Goal: Task Accomplishment & Management: Complete application form

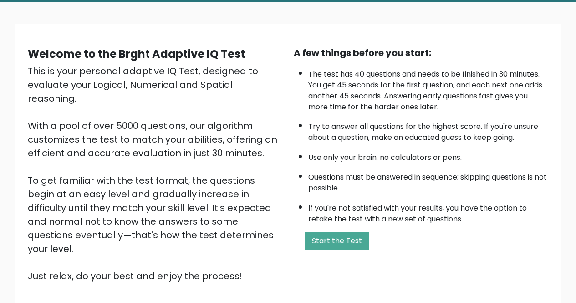
scroll to position [114, 0]
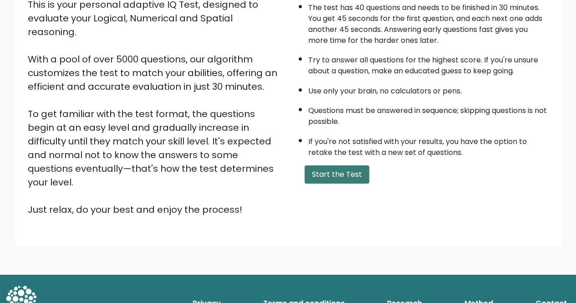
click at [340, 170] on button "Start the Test" at bounding box center [337, 174] width 65 height 18
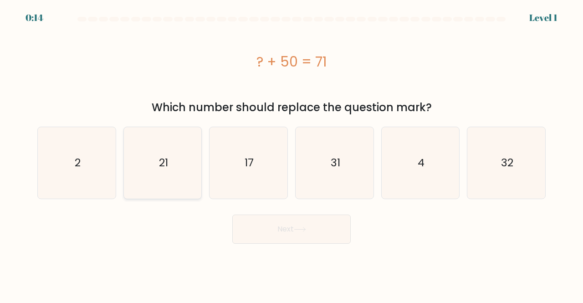
click at [166, 169] on text "21" at bounding box center [163, 162] width 9 height 15
click at [291, 154] on input "b. 21" at bounding box center [291, 153] width 0 height 2
radio input "true"
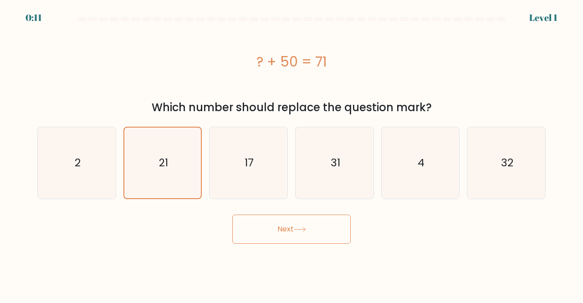
click at [290, 225] on button "Next" at bounding box center [291, 228] width 118 height 29
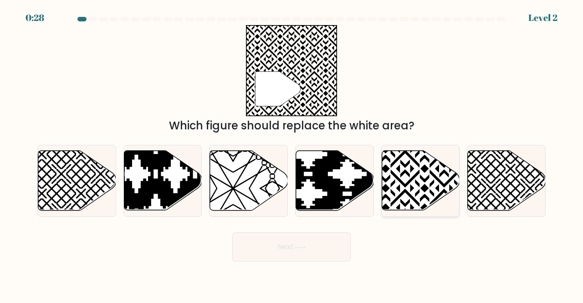
click at [434, 180] on icon at bounding box center [421, 181] width 78 height 60
click at [292, 154] on input "e." at bounding box center [291, 153] width 0 height 2
radio input "true"
click at [297, 245] on icon at bounding box center [300, 247] width 12 height 5
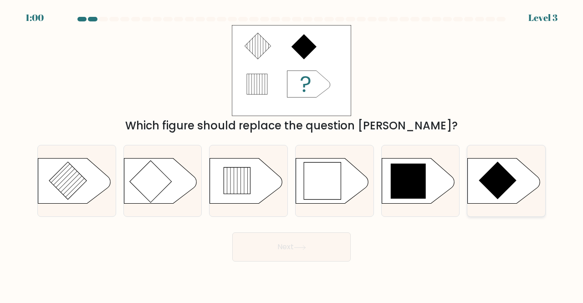
click at [501, 184] on icon at bounding box center [498, 180] width 38 height 38
click at [292, 154] on input "f." at bounding box center [291, 153] width 0 height 2
radio input "true"
click at [305, 249] on icon at bounding box center [299, 247] width 11 height 4
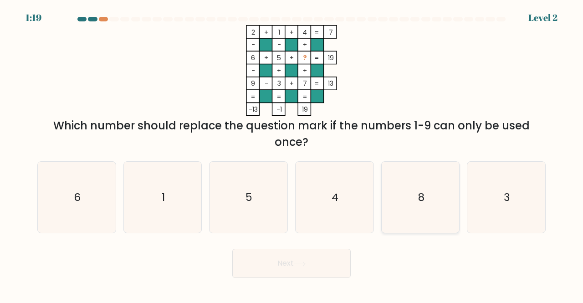
click at [422, 194] on text "8" at bounding box center [421, 196] width 6 height 15
click at [292, 154] on input "e. 8" at bounding box center [291, 153] width 0 height 2
radio input "true"
click at [279, 271] on button "Next" at bounding box center [291, 263] width 118 height 29
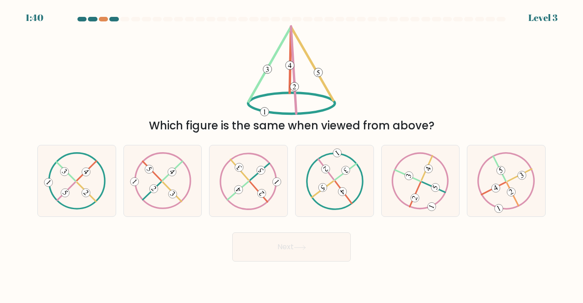
click at [279, 271] on body "1:40 Level 3" at bounding box center [291, 151] width 583 height 303
click at [71, 183] on icon at bounding box center [77, 180] width 58 height 57
click at [291, 154] on input "a." at bounding box center [291, 153] width 0 height 2
radio input "true"
click at [292, 245] on button "Next" at bounding box center [291, 246] width 118 height 29
